Goal: Task Accomplishment & Management: Use online tool/utility

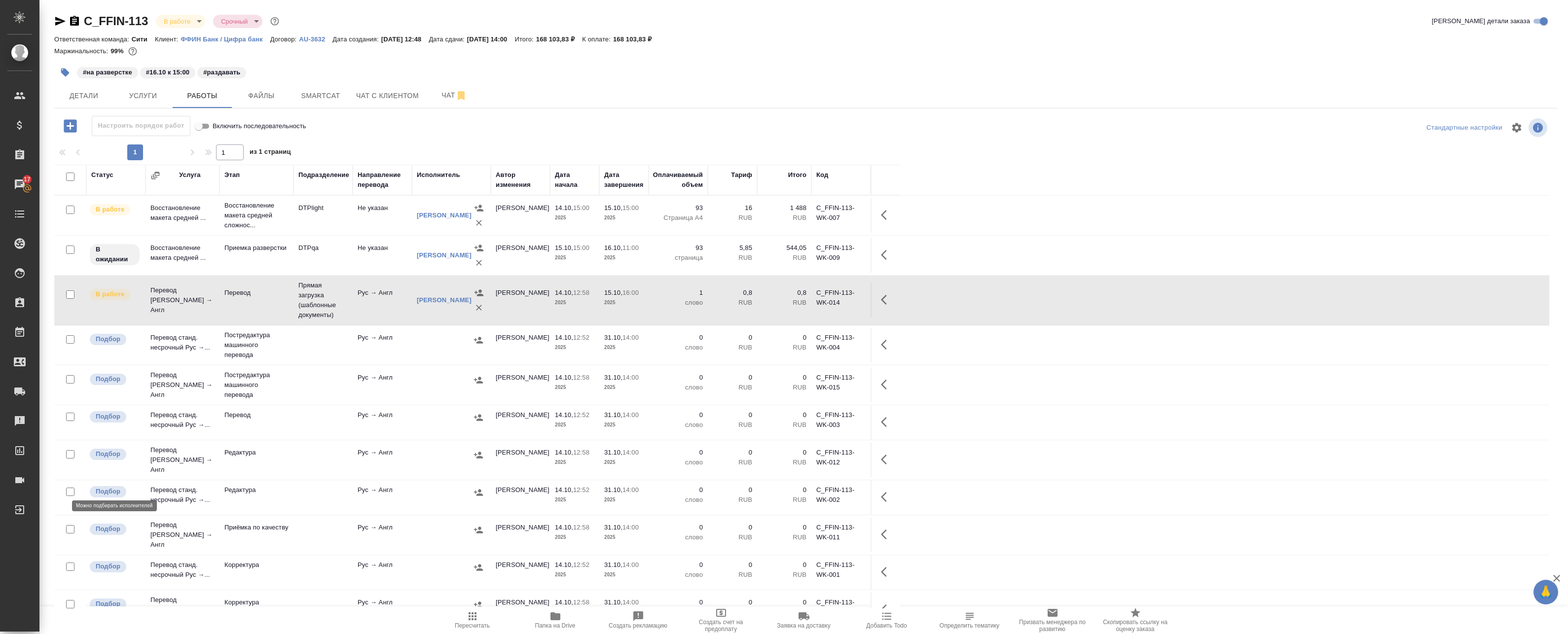
drag, startPoint x: 100, startPoint y: 491, endPoint x: 99, endPoint y: 485, distance: 6.1
click at [99, 487] on p "Подбор" at bounding box center [108, 491] width 25 height 10
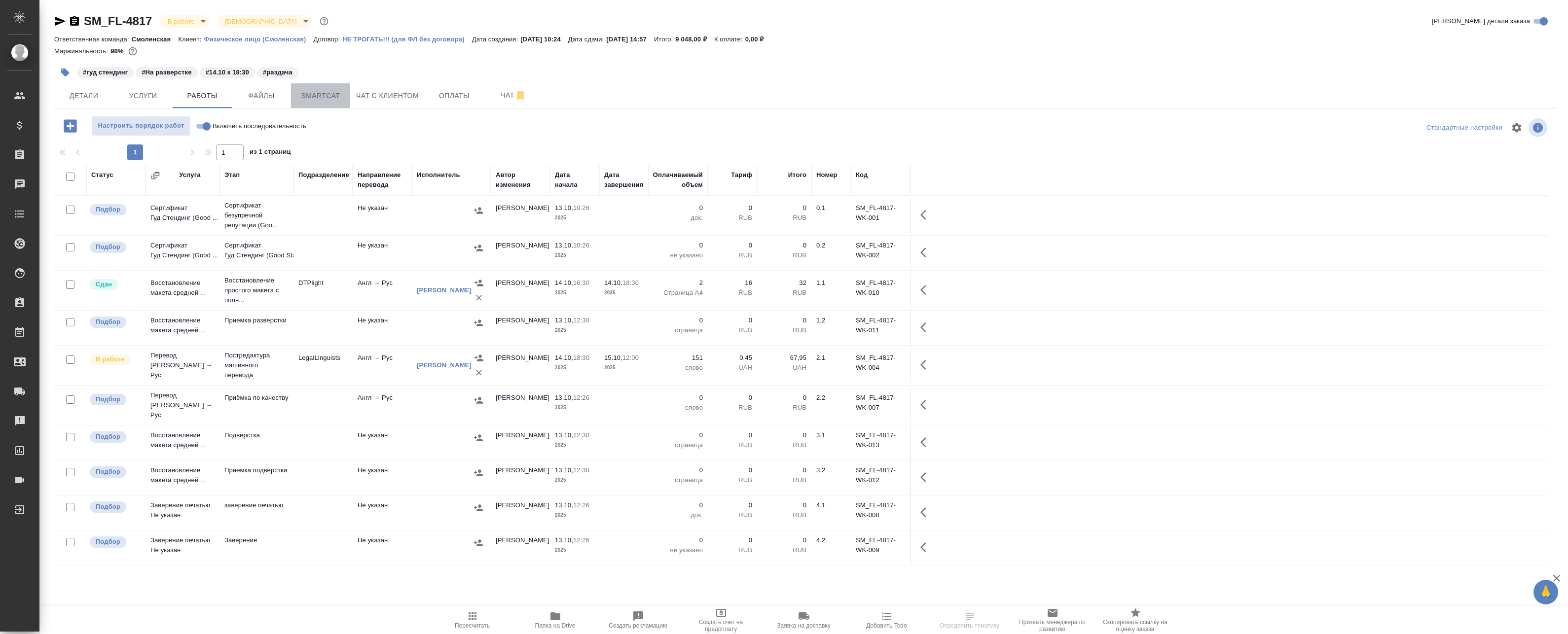
click at [341, 96] on span "Smartcat" at bounding box center [320, 96] width 47 height 12
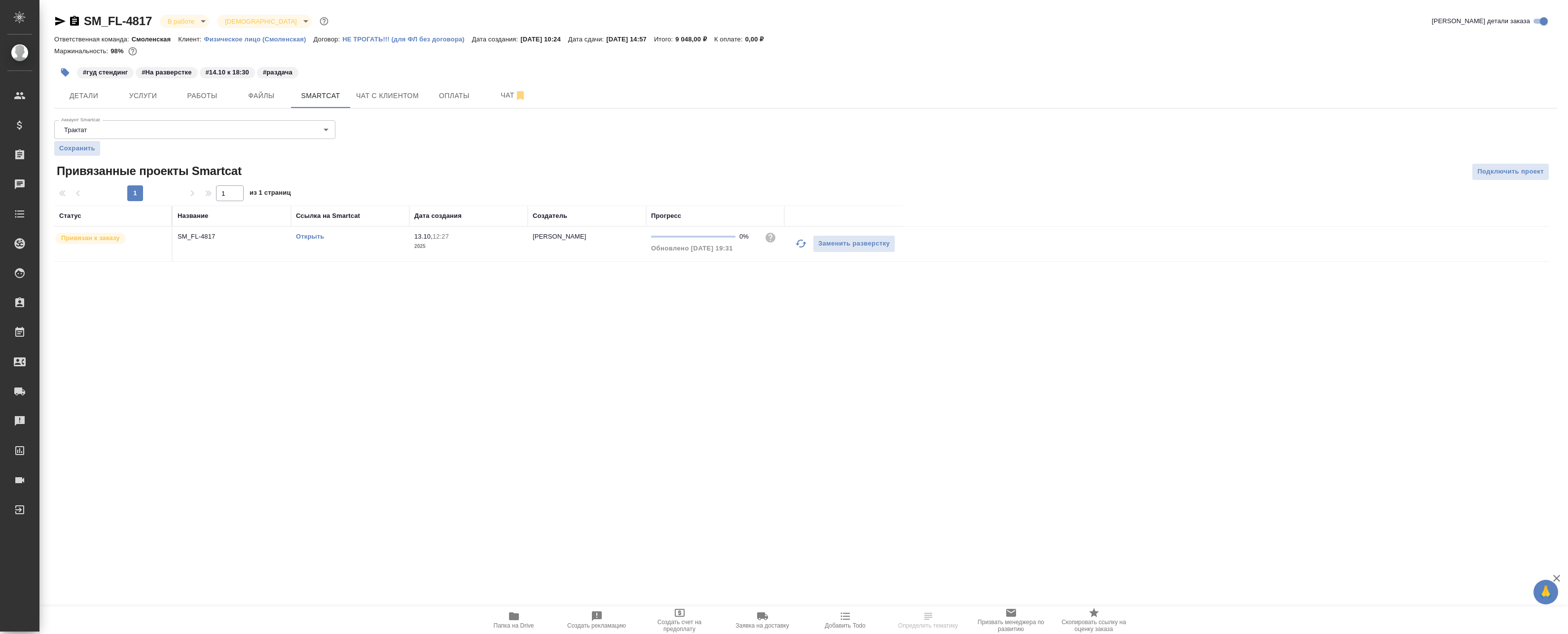
click at [305, 236] on link "Открыть" at bounding box center [310, 237] width 28 height 7
click at [222, 100] on span "Работы" at bounding box center [202, 96] width 47 height 12
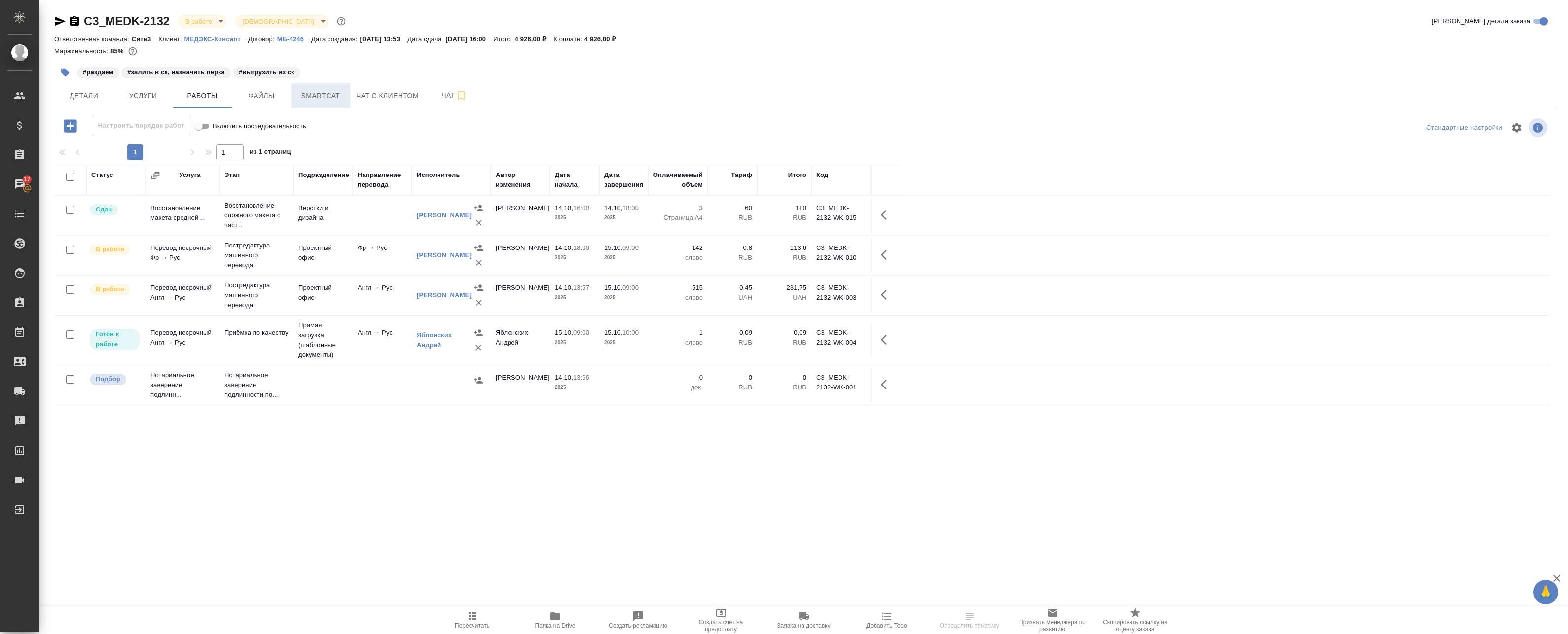
click at [315, 96] on span "Smartcat" at bounding box center [320, 96] width 47 height 12
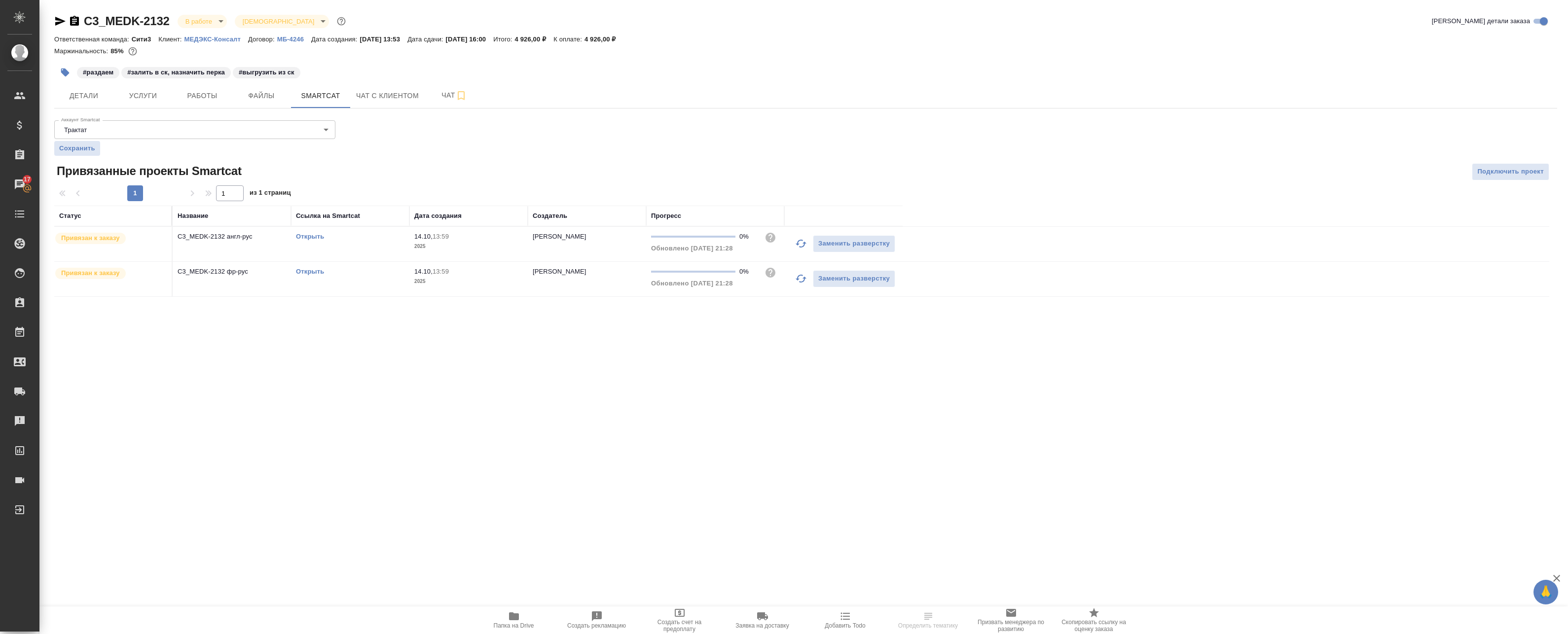
click at [320, 268] on link "Открыть" at bounding box center [310, 272] width 28 height 7
click at [208, 87] on button "Работы" at bounding box center [202, 96] width 59 height 25
